Goal: Information Seeking & Learning: Understand process/instructions

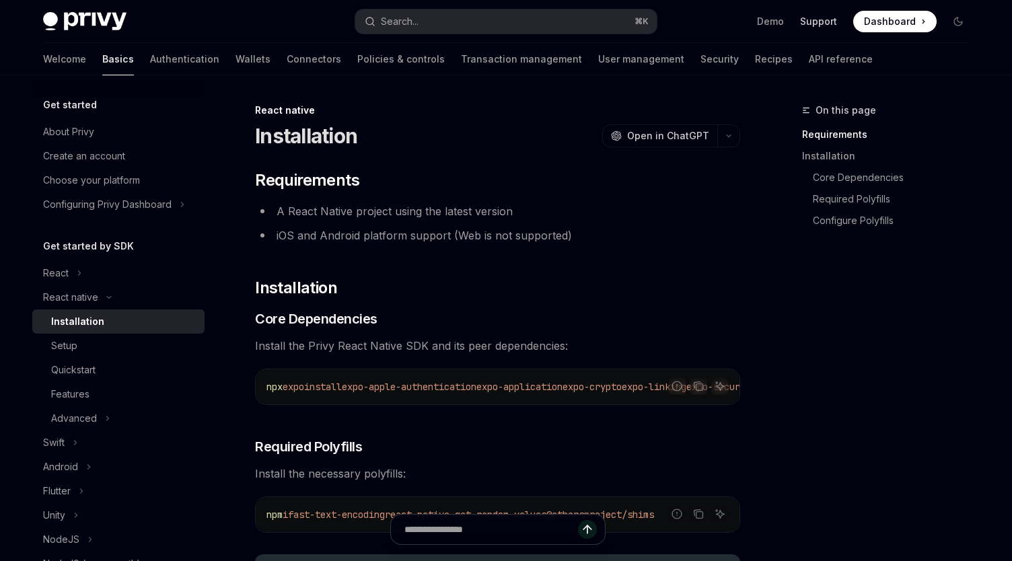
click at [822, 26] on link "Support" at bounding box center [818, 21] width 37 height 13
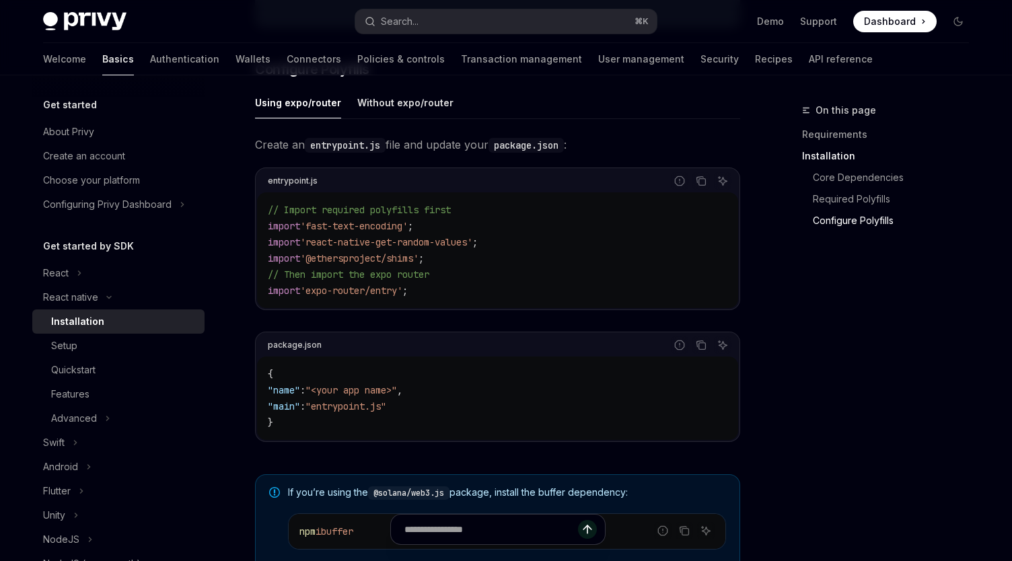
scroll to position [630, 0]
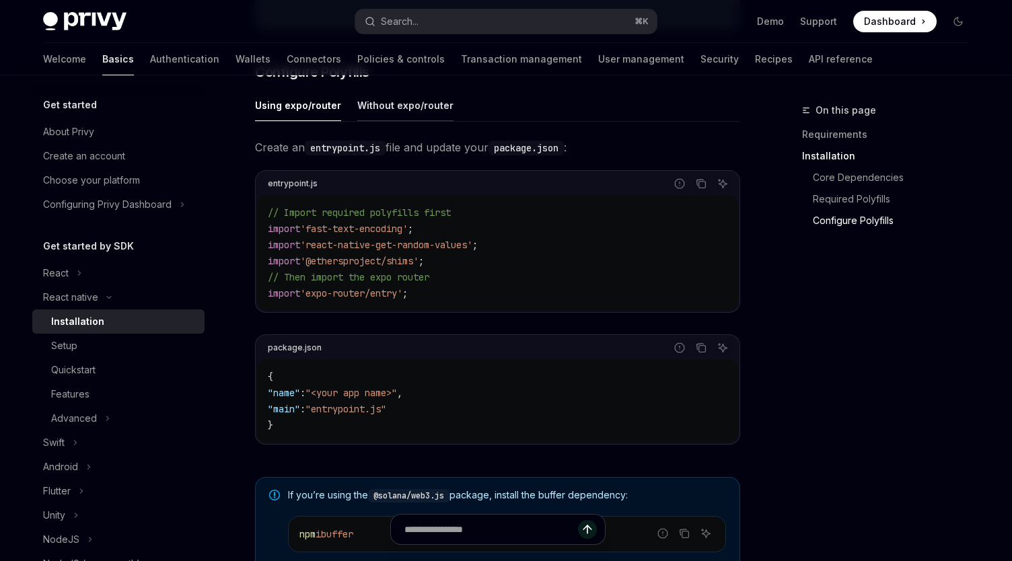
click at [390, 116] on div "Without expo/router" at bounding box center [405, 105] width 96 height 32
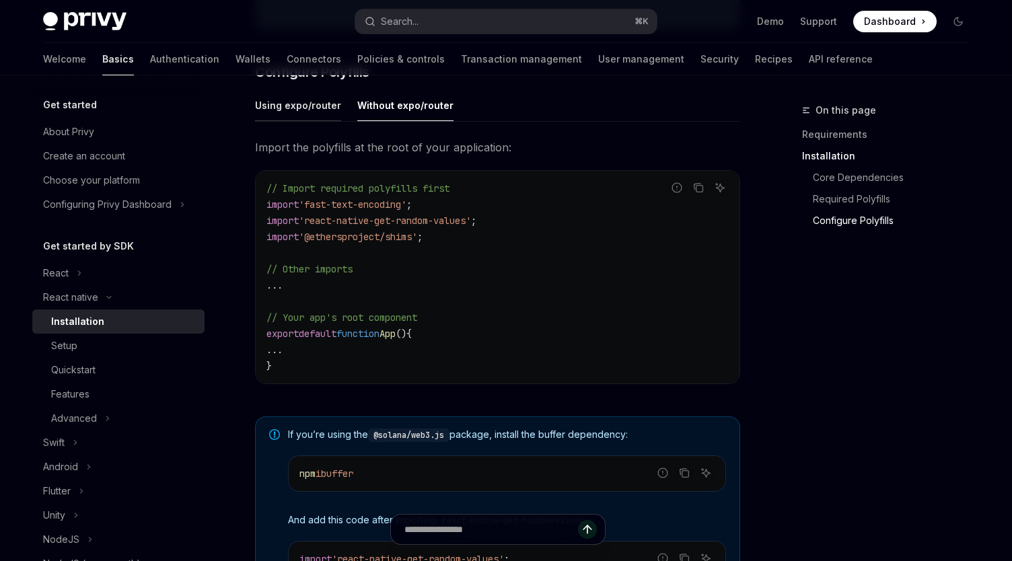
click at [332, 114] on div "Using expo/router" at bounding box center [298, 105] width 86 height 32
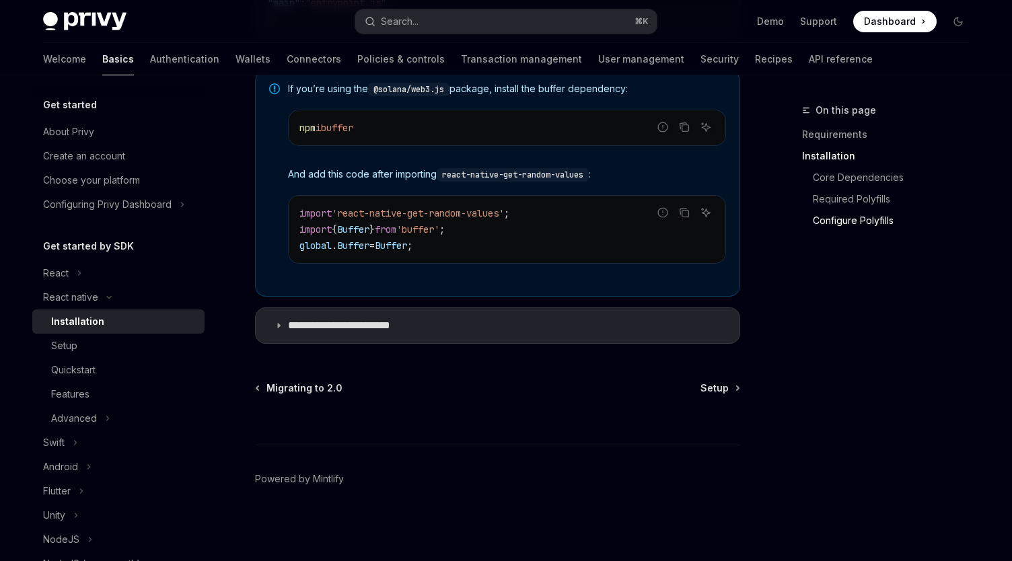
scroll to position [1040, 0]
click at [400, 324] on p "**********" at bounding box center [353, 325] width 130 height 13
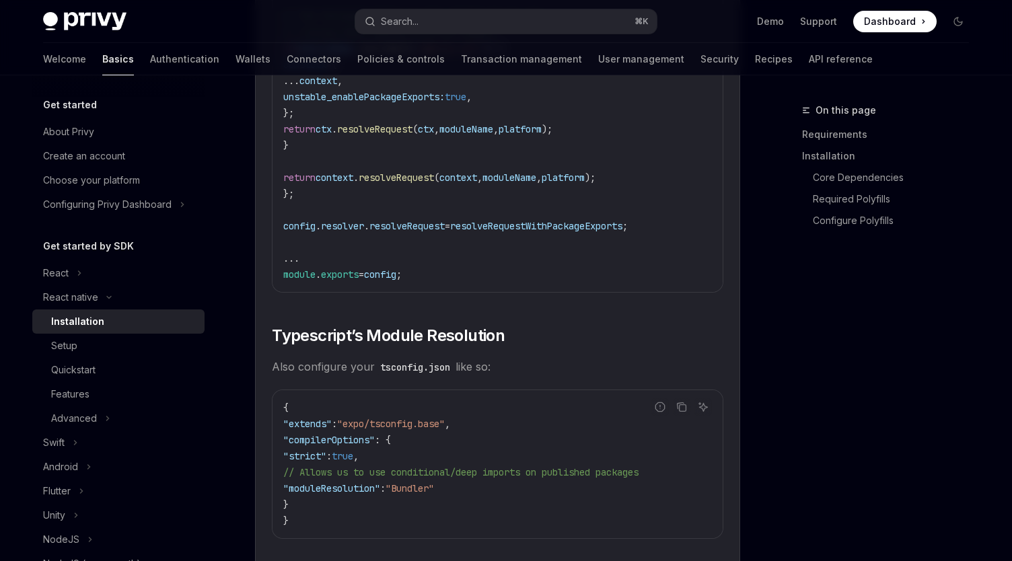
scroll to position [2482, 0]
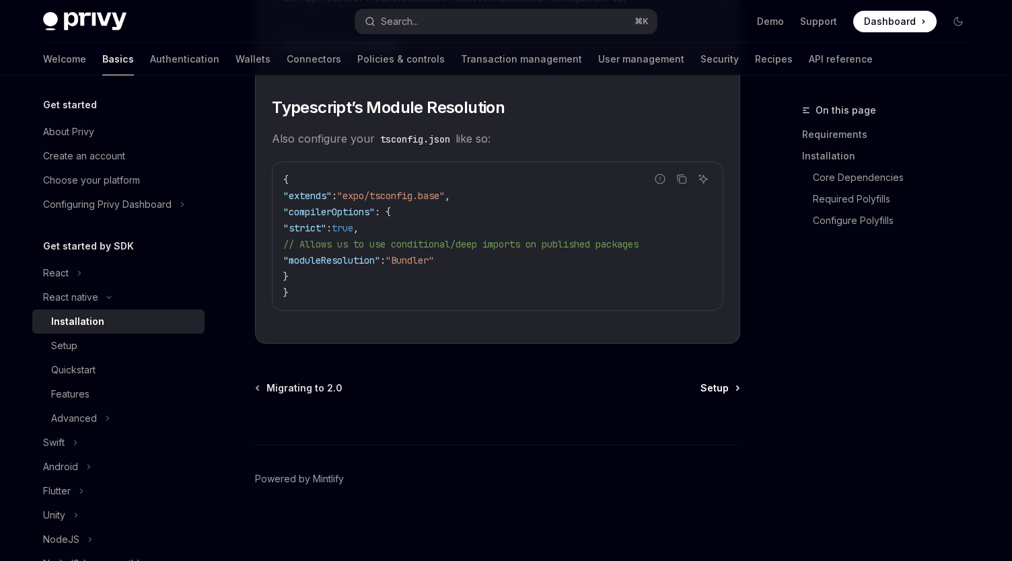
click at [728, 392] on span "Setup" at bounding box center [714, 387] width 28 height 13
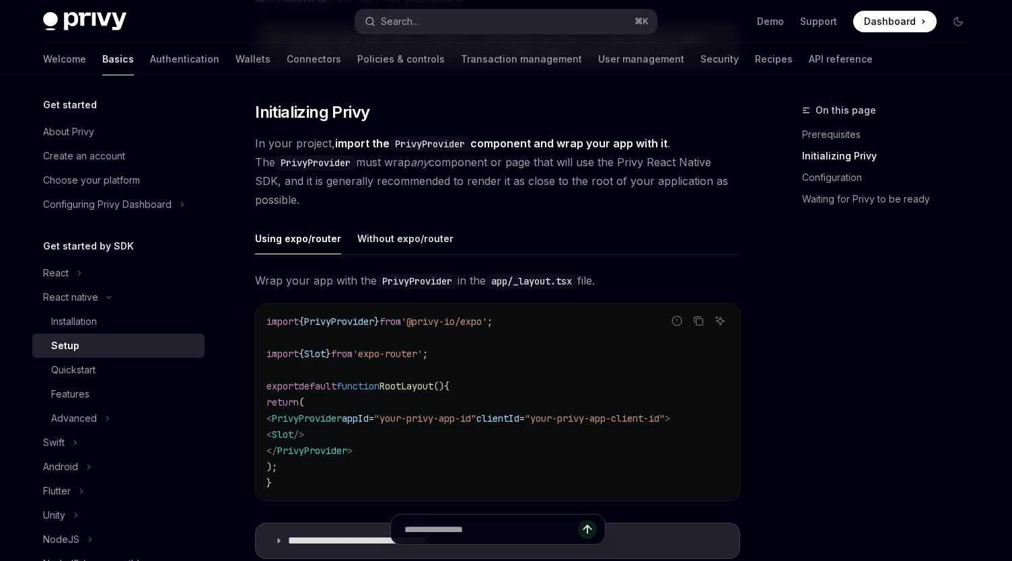
scroll to position [264, 0]
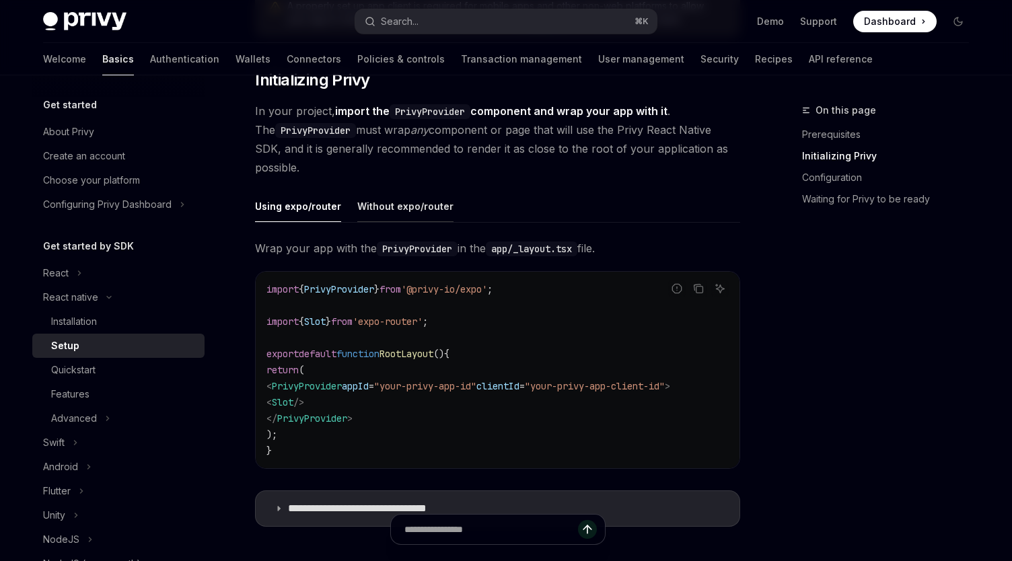
click at [363, 215] on div "Without expo/router" at bounding box center [405, 206] width 96 height 32
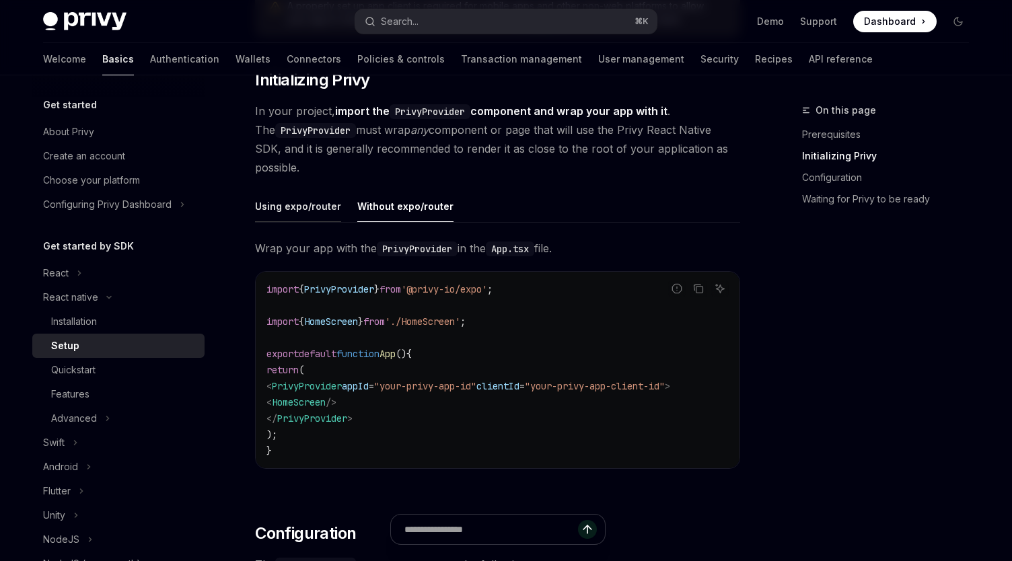
click at [331, 209] on div "Using expo/router" at bounding box center [298, 206] width 86 height 32
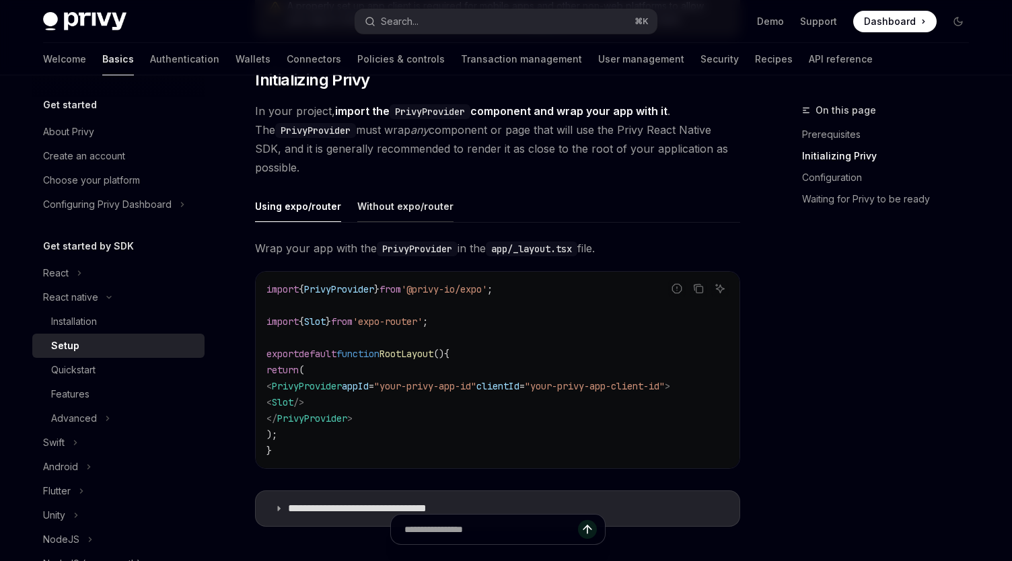
click at [390, 214] on div "Without expo/router" at bounding box center [405, 206] width 96 height 32
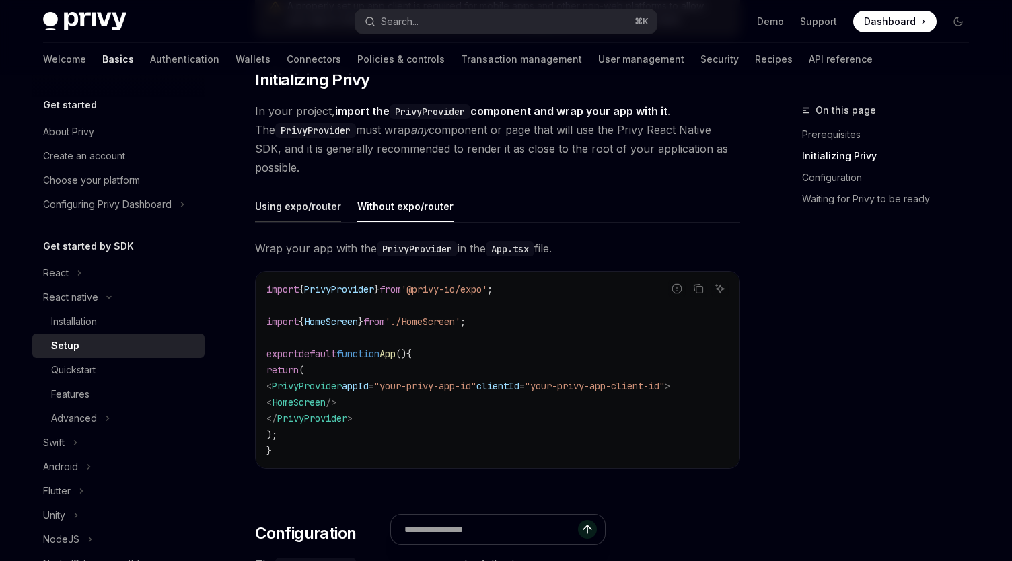
click at [324, 217] on div "Using expo/router" at bounding box center [298, 206] width 86 height 32
type textarea "*"
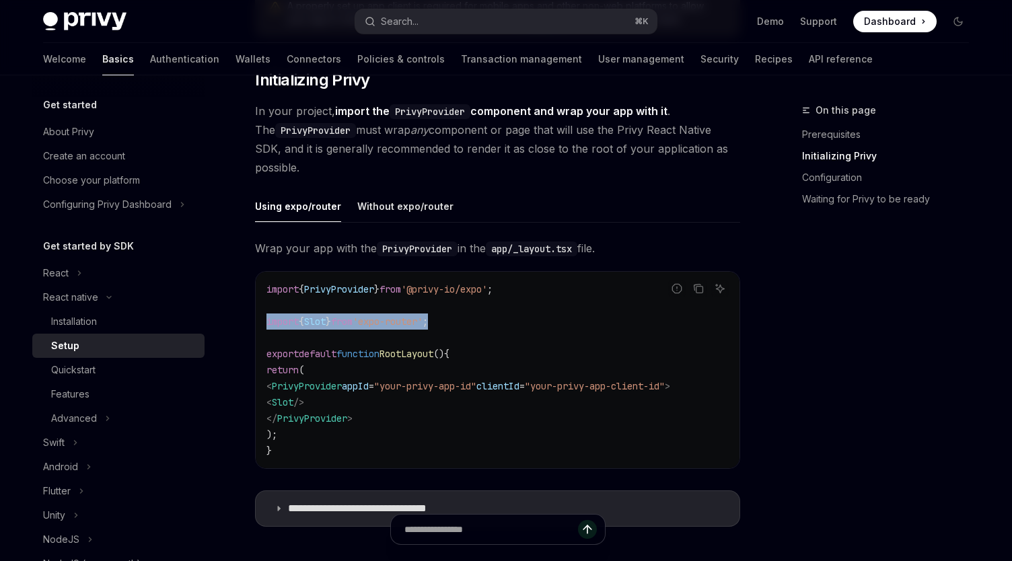
drag, startPoint x: 466, startPoint y: 325, endPoint x: 254, endPoint y: 324, distance: 211.9
copy span "import { Slot } from 'expo-router' ;"
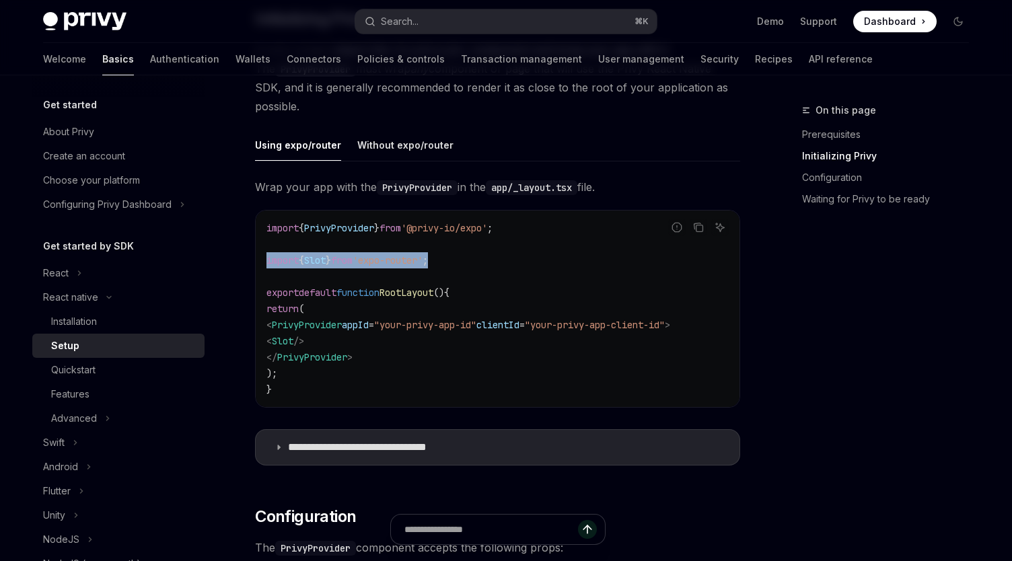
scroll to position [323, 0]
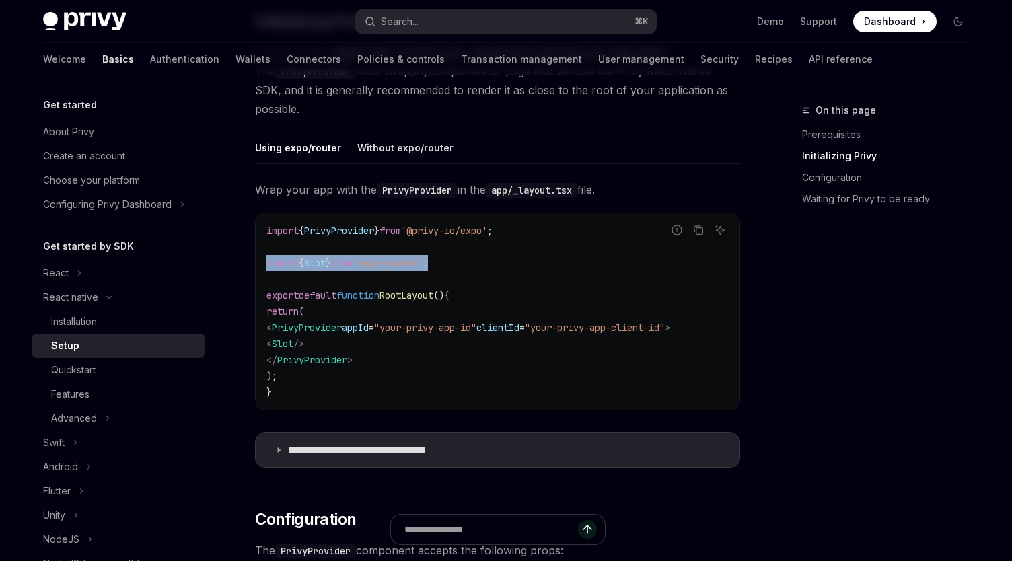
drag, startPoint x: 295, startPoint y: 348, endPoint x: 400, endPoint y: 348, distance: 104.3
click at [400, 348] on code "import { PrivyProvider } from '@privy-io/expo' ; import { Slot } from 'expo-rou…" at bounding box center [497, 312] width 462 height 178
copy span "< Slot />"
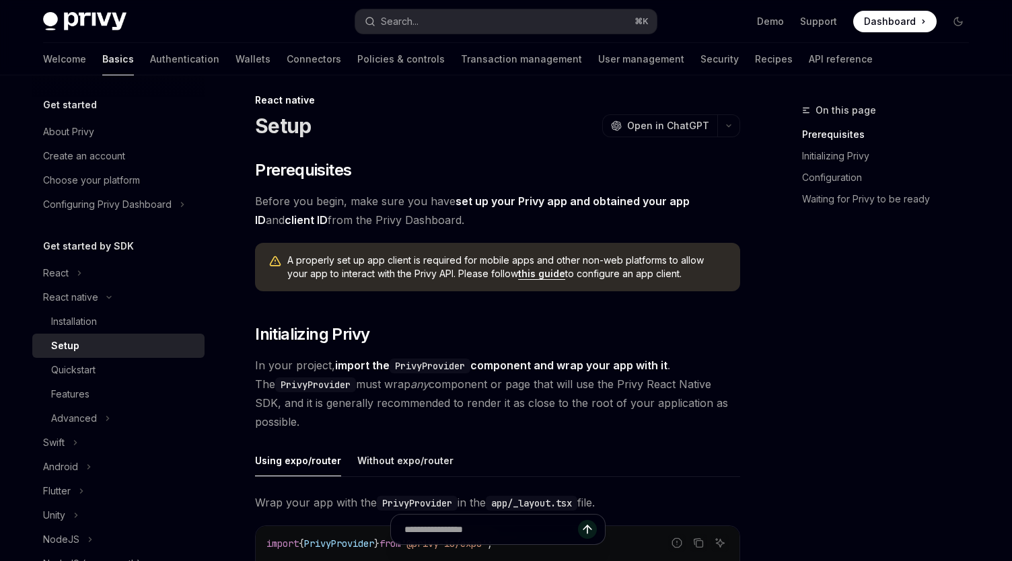
scroll to position [0, 0]
